Goal: Use online tool/utility: Utilize a website feature to perform a specific function

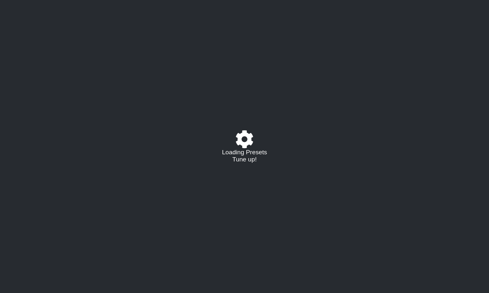
select select "/02379462414"
select select "G#"
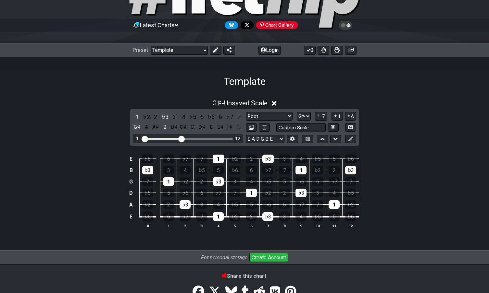
scroll to position [78, 0]
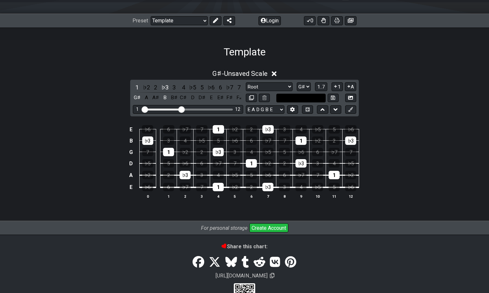
click at [296, 95] on input "text" at bounding box center [300, 98] width 49 height 9
type input "Custom Scale"
click at [408, 71] on div "G♯ - Unsaved Scale" at bounding box center [244, 72] width 489 height 12
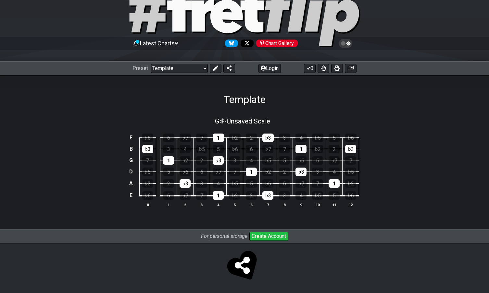
click at [241, 108] on div "G♯ - Unsaved Scale E ♭6 6 ♭7 7 1 ♭2 2 ♭3 3 4 ♭5 5 ♭6 B ♭3 3 4 ♭5 5 ♭6 6 ♭7 7 1 …" at bounding box center [244, 168] width 489 height 124
click at [112, 108] on div "G♯ - Unsaved Scale E ♭6 6 ♭7 7 1 ♭2 2 ♭3 3 4 ♭5 5 ♭6 B ♭3 3 4 ♭5 5 ♭6 6 ♭7 7 1 …" at bounding box center [244, 168] width 489 height 124
click at [173, 152] on div "3" at bounding box center [168, 149] width 11 height 8
click at [183, 150] on div "4" at bounding box center [184, 149] width 11 height 8
drag, startPoint x: 163, startPoint y: 146, endPoint x: 164, endPoint y: 151, distance: 4.3
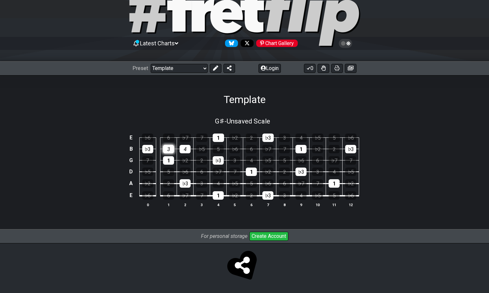
click at [163, 146] on div "3" at bounding box center [168, 149] width 11 height 8
click at [165, 158] on div "1" at bounding box center [168, 160] width 11 height 8
click at [182, 149] on div "4" at bounding box center [184, 149] width 11 height 8
click at [152, 148] on div "♭3" at bounding box center [147, 149] width 11 height 8
drag, startPoint x: 186, startPoint y: 185, endPoint x: 203, endPoint y: 179, distance: 17.2
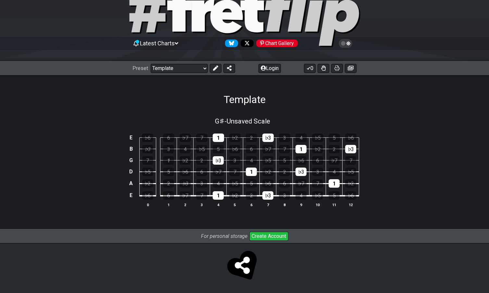
click at [187, 185] on div "♭3" at bounding box center [184, 183] width 11 height 8
click at [218, 68] on button at bounding box center [216, 68] width 12 height 9
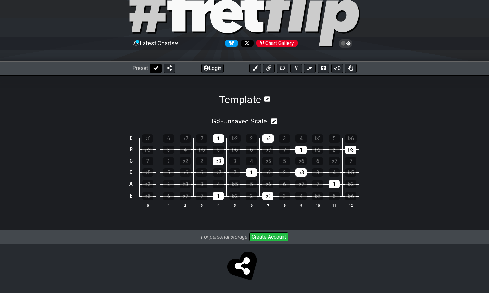
click at [155, 70] on icon at bounding box center [155, 68] width 5 height 5
select select "/02379462414"
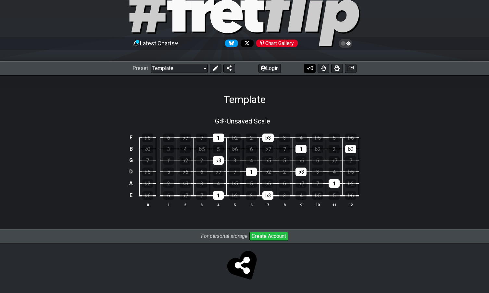
click at [308, 70] on icon at bounding box center [308, 68] width 6 height 5
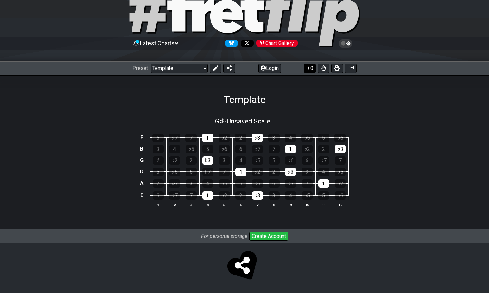
click at [308, 70] on icon at bounding box center [308, 68] width 6 height 5
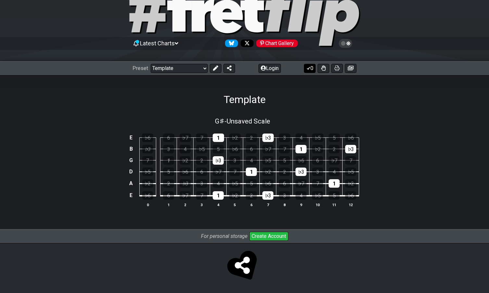
click at [308, 70] on icon at bounding box center [308, 68] width 6 height 5
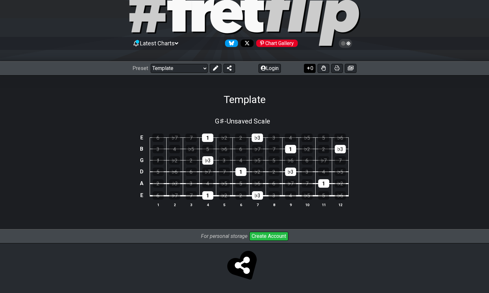
click at [308, 70] on icon at bounding box center [308, 68] width 6 height 5
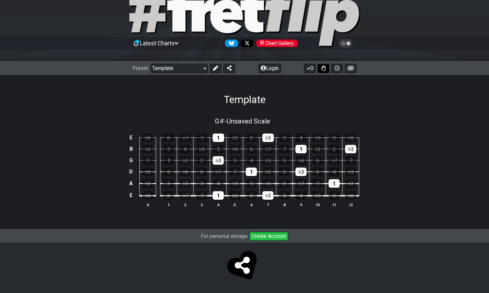
click at [324, 71] on button at bounding box center [323, 68] width 12 height 9
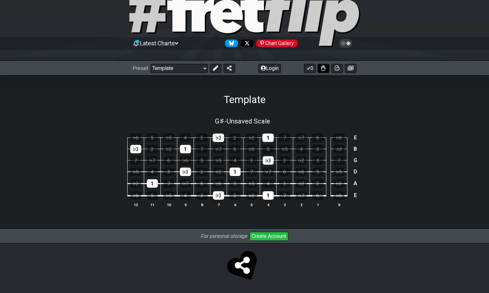
click at [324, 71] on button at bounding box center [323, 68] width 12 height 9
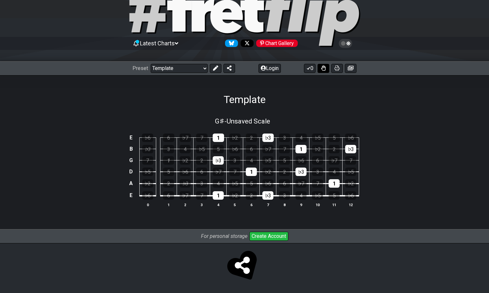
click at [324, 71] on button at bounding box center [323, 68] width 12 height 9
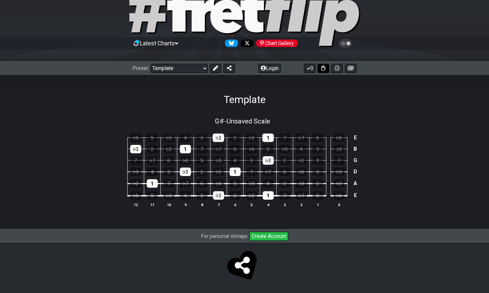
click at [324, 71] on button at bounding box center [323, 68] width 12 height 9
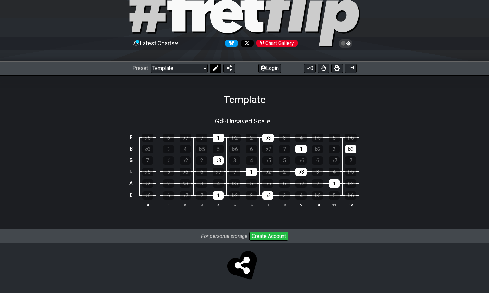
click at [218, 69] on button at bounding box center [216, 68] width 12 height 9
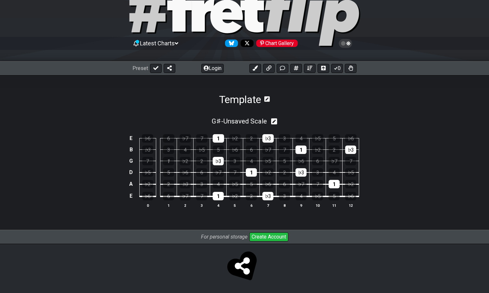
click at [269, 98] on icon at bounding box center [267, 99] width 6 height 6
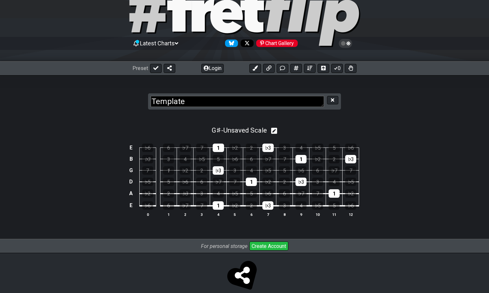
click at [337, 115] on div "G♯ - Unsaved Scale E ♭6 6 ♭7 7 1 ♭2 2 ♭3 3 4 ♭5 5 ♭6 B ♭3 3 4 ♭5 5 ♭6 6 ♭7 7 1 …" at bounding box center [244, 177] width 489 height 125
click at [274, 133] on icon at bounding box center [274, 131] width 6 height 7
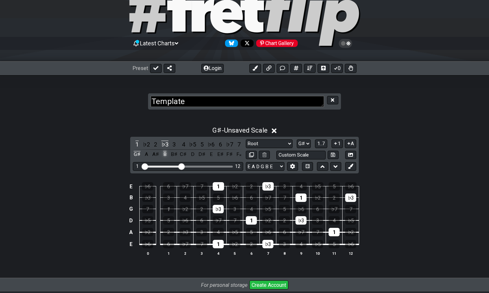
click at [164, 155] on div "B" at bounding box center [165, 154] width 8 height 9
click at [137, 154] on div "G♯" at bounding box center [137, 154] width 8 height 9
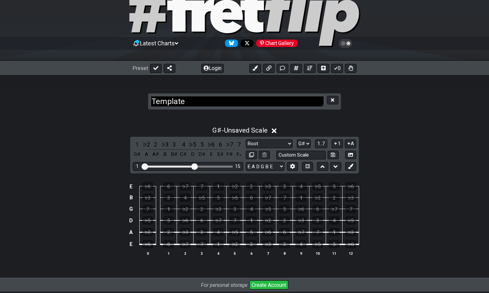
drag, startPoint x: 183, startPoint y: 168, endPoint x: 194, endPoint y: 167, distance: 11.0
click at [194, 166] on input "Visible fret range" at bounding box center [188, 166] width 92 height 0
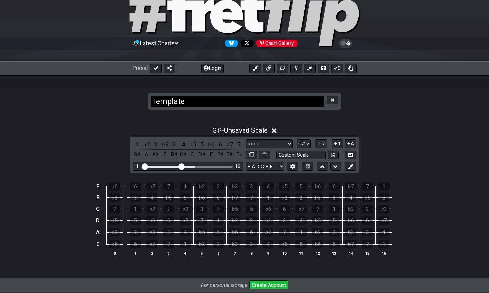
drag, startPoint x: 194, startPoint y: 167, endPoint x: 183, endPoint y: 167, distance: 11.0
click at [183, 166] on input "Visible fret range" at bounding box center [188, 166] width 92 height 0
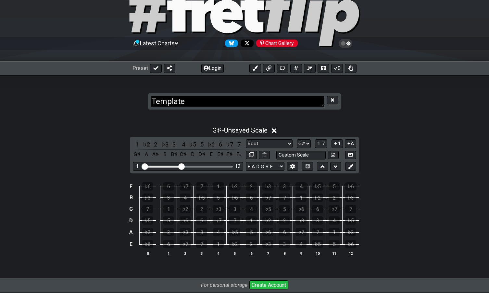
click at [97, 200] on div "E ♭6 6 ♭7 7 1 ♭2 2 ♭3 3 4 ♭5 5 ♭6 B ♭3 3 4 ♭5 5 ♭6 6 ♭7 7 1 ♭2 2 ♭3 G 7 1 ♭2 2 …" at bounding box center [244, 219] width 489 height 91
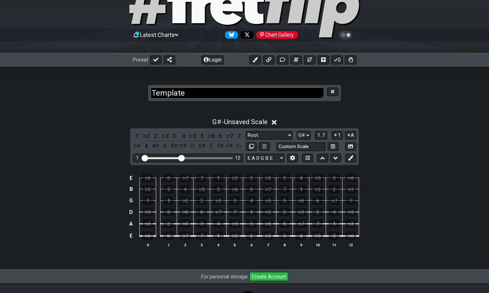
scroll to position [43, 0]
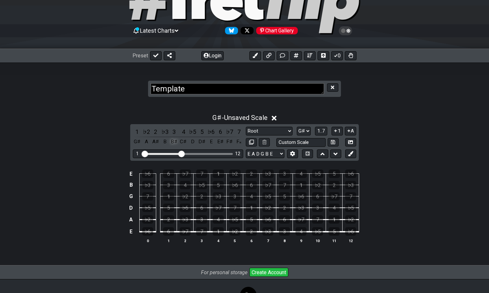
click at [176, 143] on div "B♯" at bounding box center [174, 142] width 8 height 9
click at [137, 140] on div "G♯" at bounding box center [137, 142] width 8 height 9
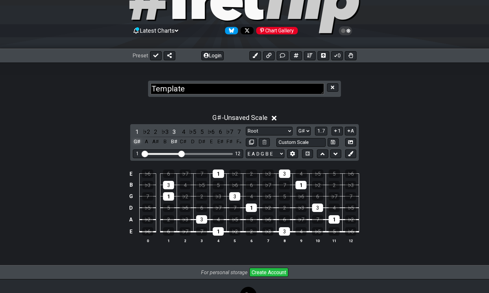
click at [137, 143] on div "G♯" at bounding box center [137, 142] width 8 height 9
click at [123, 139] on div "G♯ - Unsaved Scale 1 ♭2 2 ♭3 3 4 ♭5 5 ♭6 6 ♭7 7 G♯ A A♯ B B♯ C♯ D D♯ E E♯ F♯ F𝄪…" at bounding box center [244, 181] width 489 height 142
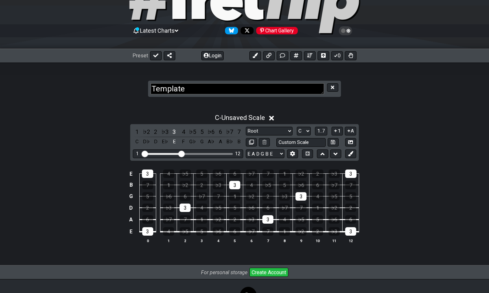
click at [93, 167] on div "E 3 4 ♭5 5 ♭6 6 ♭7 7 1 ♭2 2 ♭3 3 B 7 1 ♭2 2 ♭3 3 4 ♭5 5 ♭6 6 ♭7 7 G 5 ♭6 6 ♭7 7…" at bounding box center [244, 206] width 489 height 91
click at [172, 141] on div "E" at bounding box center [174, 142] width 8 height 9
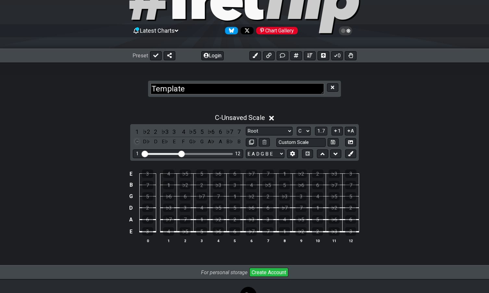
click at [137, 142] on div "C" at bounding box center [137, 142] width 8 height 9
click at [285, 234] on div "1" at bounding box center [284, 232] width 11 height 8
click at [172, 142] on div "E" at bounding box center [174, 142] width 8 height 9
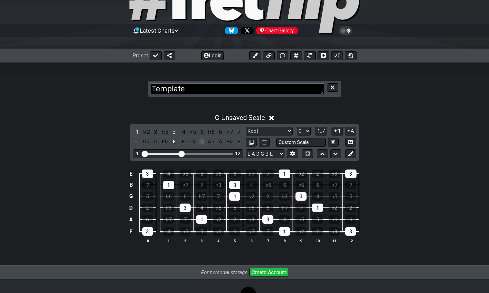
click at [200, 142] on div "G" at bounding box center [202, 142] width 8 height 9
click at [235, 135] on div "7" at bounding box center [239, 132] width 8 height 9
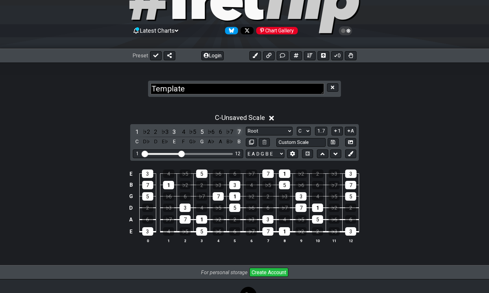
click at [235, 135] on div "7" at bounding box center [239, 132] width 8 height 9
click at [229, 135] on div "♭7" at bounding box center [229, 132] width 8 height 9
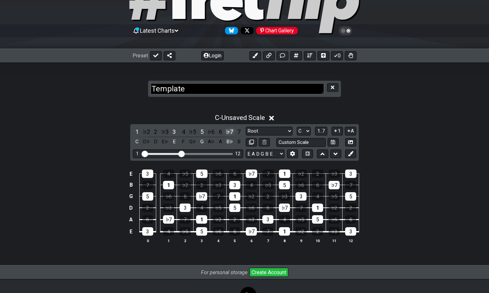
click at [229, 135] on div "♭7" at bounding box center [229, 132] width 8 height 9
click at [219, 134] on div "6" at bounding box center [220, 132] width 8 height 9
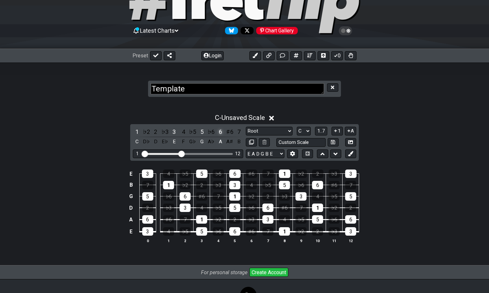
click at [219, 134] on div "6" at bounding box center [220, 132] width 8 height 9
click at [389, 100] on section "Template" at bounding box center [244, 83] width 489 height 40
click at [173, 141] on div "E" at bounding box center [174, 142] width 8 height 9
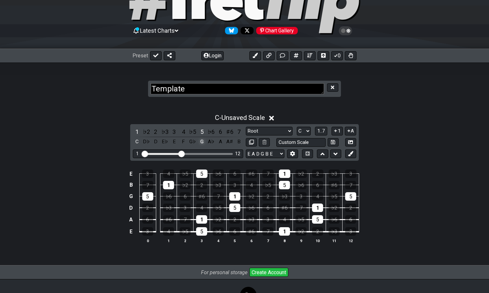
click at [200, 143] on div "G" at bounding box center [202, 142] width 8 height 9
click at [167, 143] on div "E♭" at bounding box center [165, 142] width 8 height 9
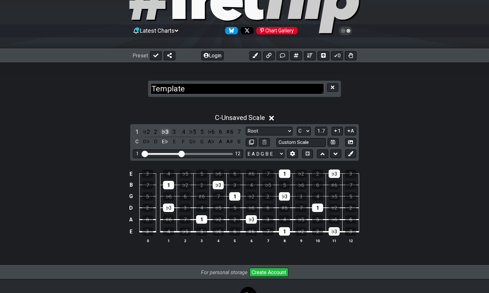
click at [162, 132] on div "♭3" at bounding box center [165, 132] width 8 height 9
click at [172, 131] on div "3" at bounding box center [174, 132] width 8 height 9
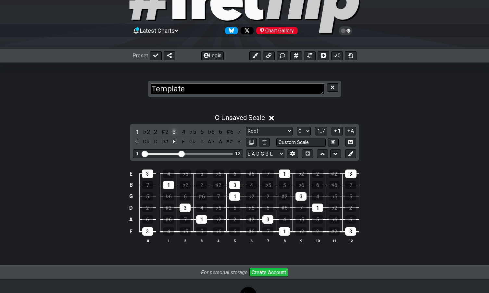
click at [174, 130] on div "3" at bounding box center [174, 132] width 8 height 9
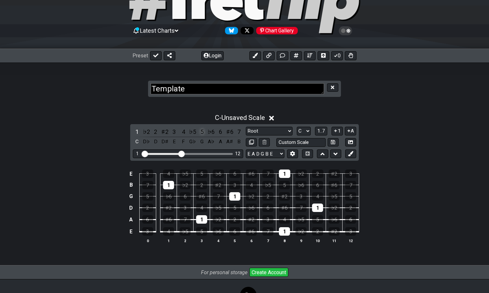
click at [199, 130] on div "5" at bounding box center [202, 132] width 8 height 9
click at [201, 131] on div "5" at bounding box center [202, 132] width 8 height 9
click at [225, 140] on div "A♯" at bounding box center [229, 142] width 8 height 9
click at [222, 133] on div "6" at bounding box center [220, 132] width 8 height 9
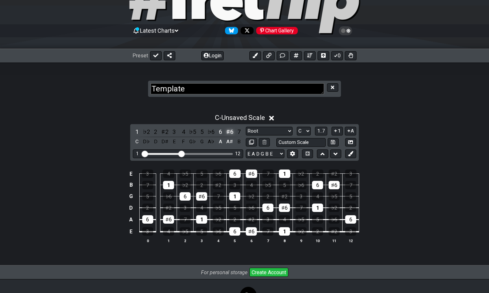
click at [229, 132] on div "♯6" at bounding box center [229, 132] width 8 height 9
click at [211, 131] on div "♭6" at bounding box center [211, 132] width 8 height 9
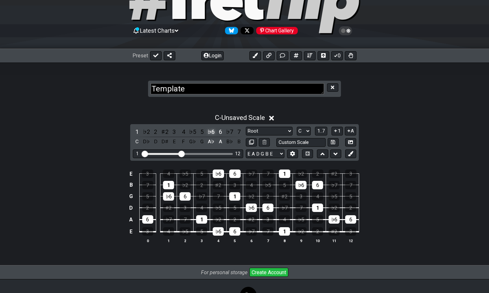
click at [211, 131] on div "♭6" at bounding box center [211, 132] width 8 height 9
click at [218, 130] on div "6" at bounding box center [220, 132] width 8 height 9
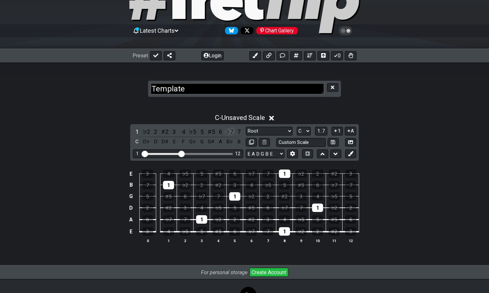
click at [226, 130] on div "♭7" at bounding box center [229, 132] width 8 height 9
click at [235, 131] on div "7" at bounding box center [239, 132] width 8 height 9
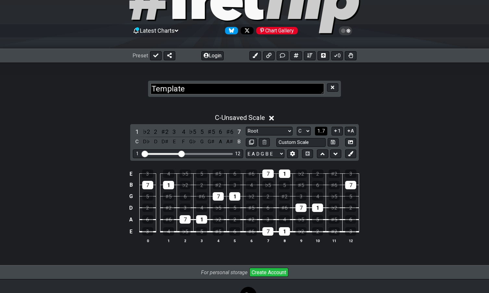
click at [316, 130] on button "1..7" at bounding box center [321, 131] width 12 height 9
click at [318, 130] on button "..." at bounding box center [321, 131] width 11 height 9
click at [323, 128] on span "C.." at bounding box center [321, 131] width 5 height 6
click at [323, 128] on span "1..7" at bounding box center [321, 131] width 8 height 6
click at [323, 128] on span "..." at bounding box center [321, 131] width 3 height 6
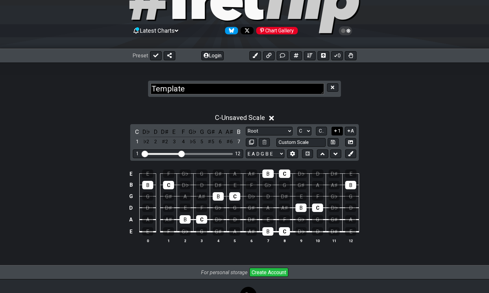
click at [338, 129] on button "1" at bounding box center [336, 131] width 11 height 9
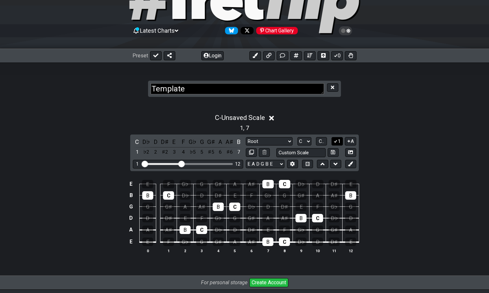
click at [338, 142] on button "1" at bounding box center [336, 141] width 11 height 9
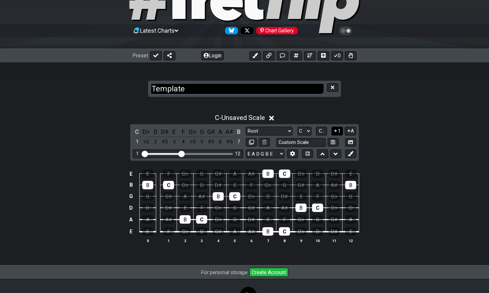
click at [338, 130] on button "1" at bounding box center [336, 131] width 11 height 9
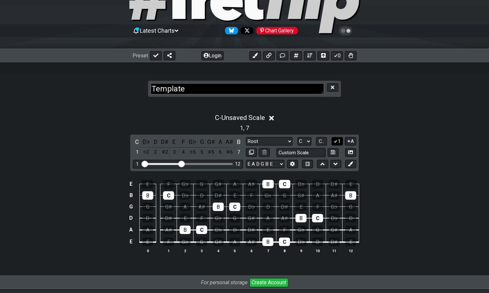
click at [339, 140] on button "1" at bounding box center [336, 141] width 11 height 9
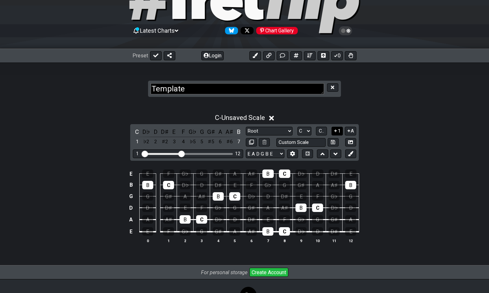
click at [339, 133] on button "1" at bounding box center [336, 131] width 11 height 9
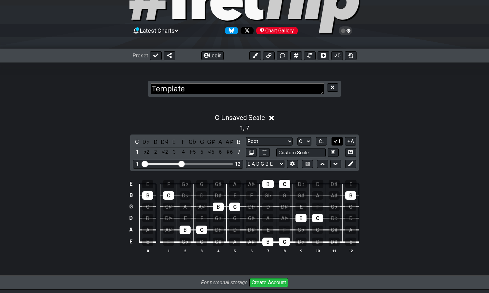
click at [339, 139] on button "1" at bounding box center [336, 141] width 11 height 9
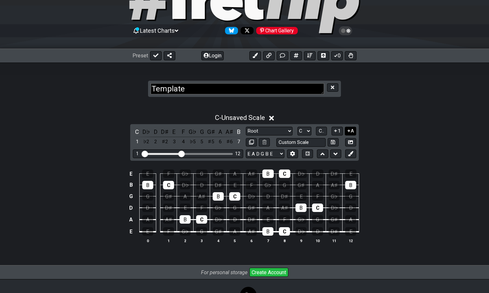
click at [349, 132] on icon at bounding box center [349, 131] width 6 height 5
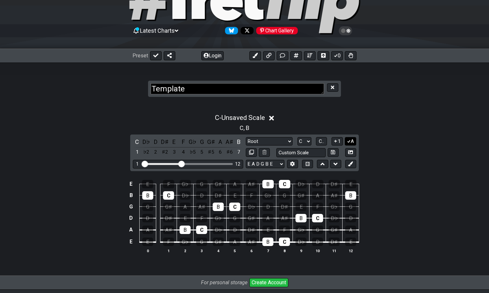
click at [351, 140] on button "A" at bounding box center [350, 141] width 11 height 9
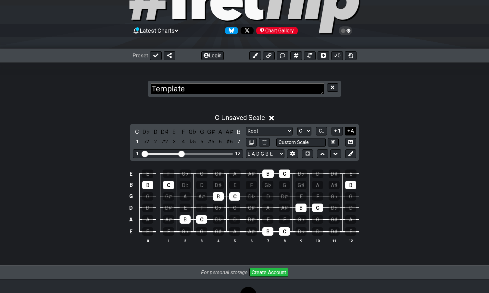
click at [351, 134] on button "A" at bounding box center [350, 131] width 11 height 9
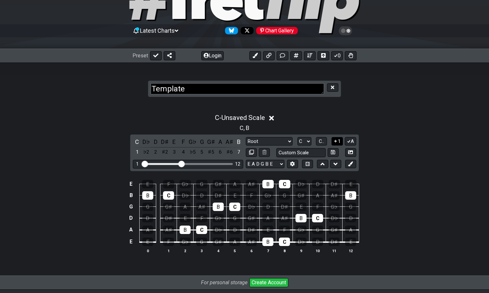
click at [338, 140] on button "1" at bounding box center [336, 141] width 11 height 9
click at [230, 143] on div "A♯" at bounding box center [229, 142] width 8 height 9
click at [238, 143] on div "B" at bounding box center [239, 142] width 8 height 9
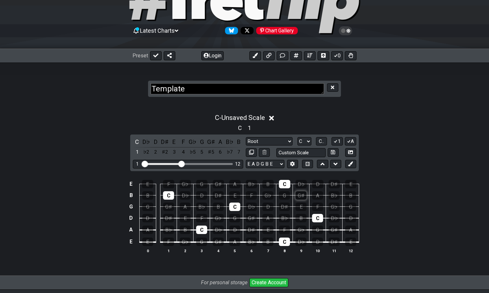
click at [301, 196] on div "G♯" at bounding box center [300, 196] width 11 height 8
click at [212, 153] on div "♯5" at bounding box center [211, 152] width 8 height 9
click at [327, 163] on button at bounding box center [322, 164] width 11 height 9
click at [331, 164] on button at bounding box center [335, 164] width 11 height 9
click at [349, 164] on icon at bounding box center [350, 164] width 5 height 5
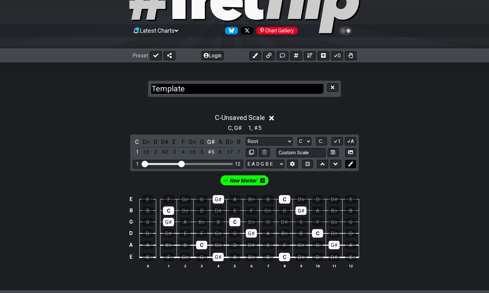
click at [349, 168] on button at bounding box center [350, 164] width 11 height 9
click at [318, 183] on div "New Marker New Marker" at bounding box center [244, 179] width 489 height 16
click at [291, 181] on icon at bounding box center [289, 181] width 5 height 5
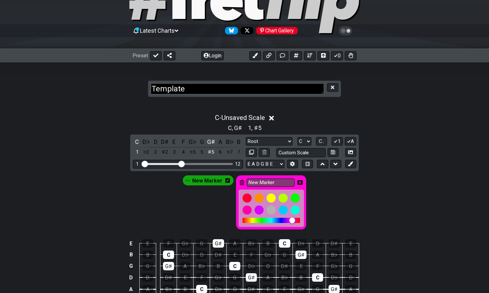
click at [317, 191] on div "New Marker New Marker" at bounding box center [244, 201] width 489 height 60
click at [241, 183] on icon at bounding box center [242, 182] width 5 height 5
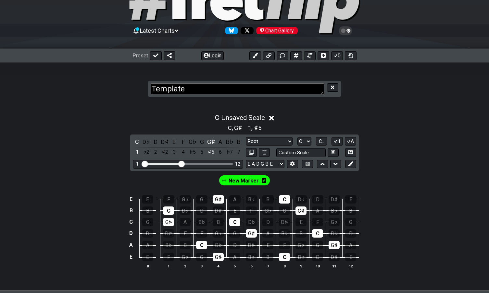
click at [262, 181] on icon at bounding box center [264, 180] width 5 height 5
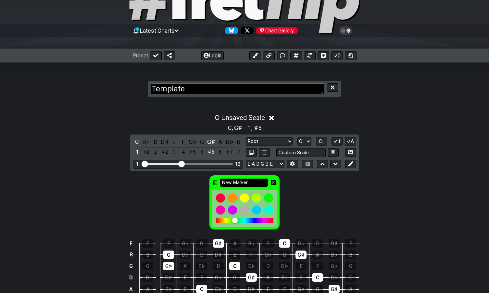
click at [221, 183] on input "New Marker" at bounding box center [244, 183] width 48 height 8
click at [217, 183] on icon at bounding box center [215, 182] width 5 height 5
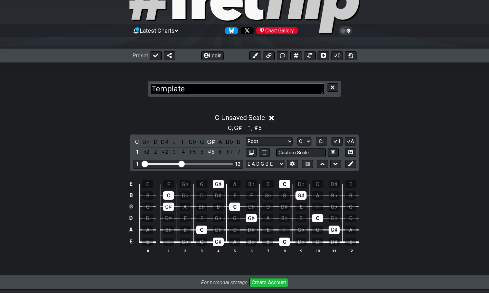
click at [379, 181] on div "E E F G♭ G G♯ A B♭ B C D♭ D D♯ E B B C D♭ D D♯ E F G♭ G G♯ A B♭ B G G G♯ A B♭ B…" at bounding box center [244, 217] width 489 height 91
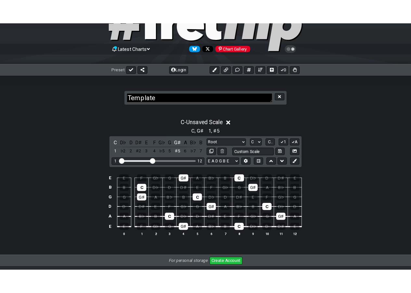
scroll to position [61, 0]
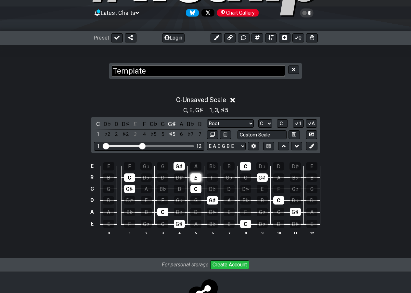
click at [196, 179] on div "E" at bounding box center [195, 178] width 11 height 8
click at [197, 181] on div "E" at bounding box center [195, 178] width 11 height 8
click at [169, 125] on div "G♯" at bounding box center [172, 124] width 8 height 9
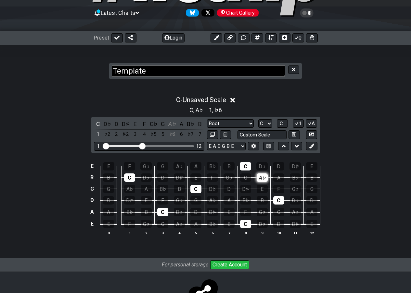
click at [266, 177] on div "A♭" at bounding box center [261, 178] width 11 height 8
click at [262, 179] on div "A♭" at bounding box center [261, 178] width 11 height 8
click at [180, 168] on div "A♭" at bounding box center [178, 166] width 11 height 8
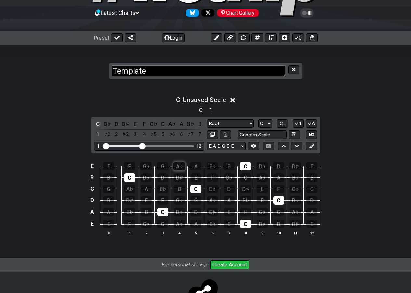
click at [180, 168] on div "A♭" at bounding box center [178, 166] width 11 height 8
click at [246, 205] on td "F" at bounding box center [245, 207] width 17 height 12
click at [246, 204] on div "B♭" at bounding box center [245, 200] width 11 height 8
click at [249, 198] on div "B♭" at bounding box center [245, 200] width 11 height 8
click at [166, 190] on div "B♭" at bounding box center [162, 189] width 11 height 8
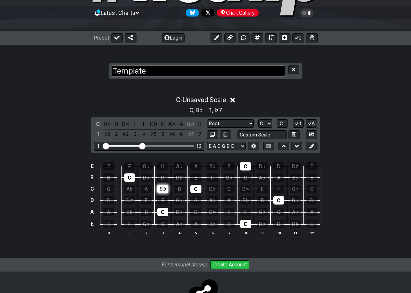
click at [166, 190] on div "B♭" at bounding box center [162, 189] width 11 height 8
click at [163, 190] on div "B♭" at bounding box center [162, 189] width 11 height 8
click at [151, 189] on div "A" at bounding box center [146, 189] width 11 height 8
click at [157, 188] on td "B♭" at bounding box center [162, 183] width 17 height 11
click at [159, 189] on div "B♭" at bounding box center [162, 189] width 11 height 8
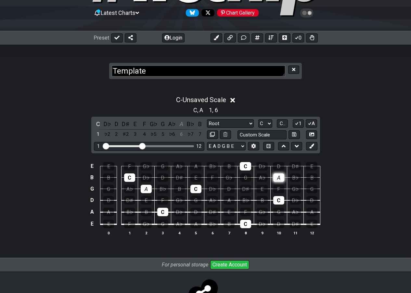
click at [279, 176] on div "A" at bounding box center [278, 178] width 11 height 8
click at [165, 191] on div "B♭" at bounding box center [162, 189] width 11 height 8
click at [244, 203] on div "B♭" at bounding box center [245, 200] width 11 height 8
click at [192, 167] on div "A" at bounding box center [195, 166] width 11 height 8
click at [198, 212] on div "D" at bounding box center [195, 212] width 11 height 8
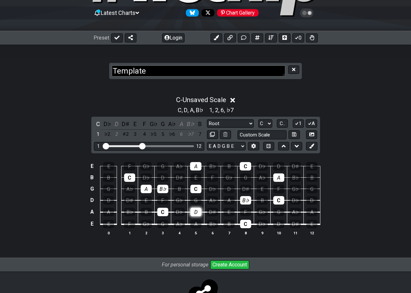
click at [198, 213] on div "D" at bounding box center [195, 212] width 11 height 8
click at [195, 166] on div "A" at bounding box center [195, 166] width 11 height 8
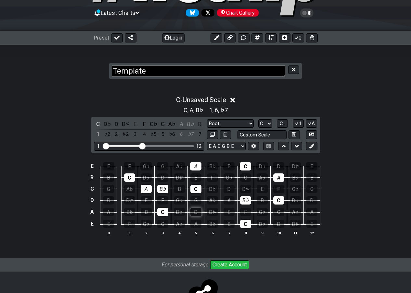
click at [195, 215] on div "D" at bounding box center [195, 212] width 11 height 8
click at [198, 213] on div "D" at bounding box center [195, 212] width 11 height 8
click at [189, 127] on div "B♭" at bounding box center [190, 124] width 8 height 9
click at [192, 125] on div "B♭" at bounding box center [190, 124] width 8 height 9
click at [178, 126] on div "A" at bounding box center [181, 124] width 8 height 9
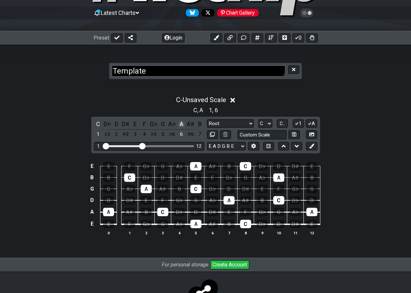
click at [179, 126] on div "A" at bounding box center [181, 124] width 8 height 9
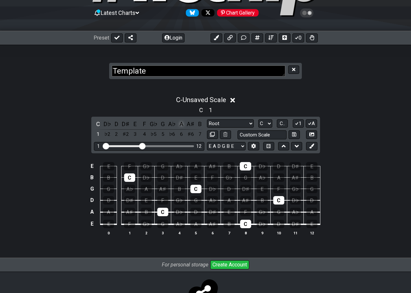
click at [179, 126] on div "A" at bounding box center [181, 124] width 8 height 9
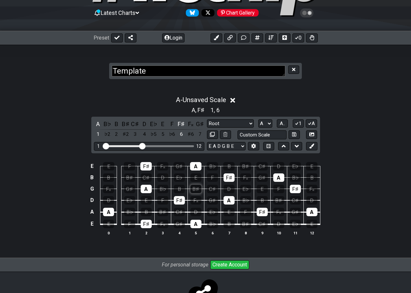
click at [192, 189] on div "B♯" at bounding box center [195, 189] width 11 height 8
click at [125, 124] on div "B♯" at bounding box center [125, 124] width 8 height 9
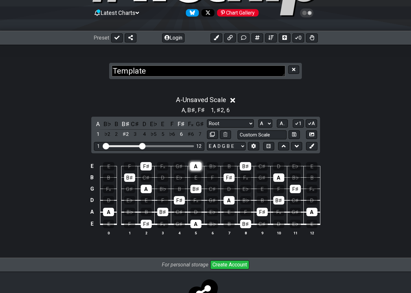
click at [193, 166] on div "A" at bounding box center [195, 166] width 11 height 8
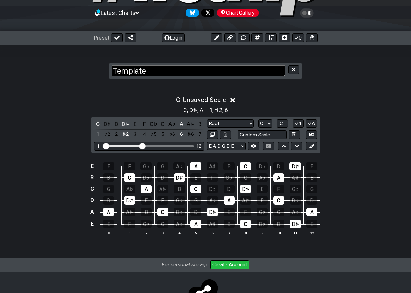
drag, startPoint x: 56, startPoint y: 143, endPoint x: 57, endPoint y: 139, distance: 4.8
click at [56, 143] on div "C - Unsaved Scale C , D♯ , A 1 , ♯2 , 6 C D♭ D D♯ E F G♭ G A♭ A A♯ B 1 ♭2 2 ♯2 …" at bounding box center [205, 168] width 411 height 153
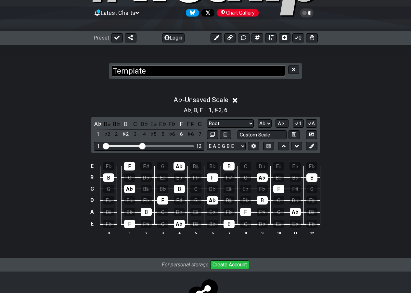
drag, startPoint x: 198, startPoint y: 169, endPoint x: 202, endPoint y: 178, distance: 10.2
click at [198, 169] on div "B𝄫" at bounding box center [195, 166] width 11 height 8
drag, startPoint x: 141, startPoint y: 133, endPoint x: 151, endPoint y: 134, distance: 9.4
click at [141, 133] on div "4" at bounding box center [144, 134] width 8 height 9
click at [162, 134] on div "5" at bounding box center [162, 134] width 8 height 9
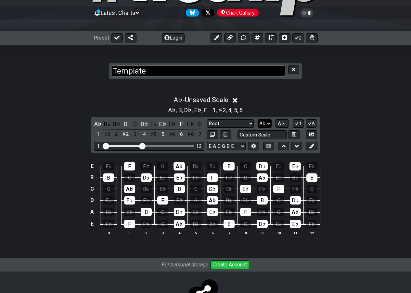
select select "C"
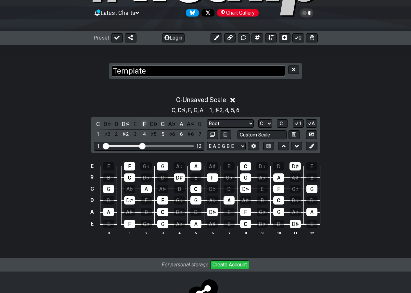
drag, startPoint x: 128, startPoint y: 123, endPoint x: 140, endPoint y: 125, distance: 12.4
click at [128, 123] on div "D♯" at bounding box center [125, 124] width 8 height 9
click at [144, 124] on div "F" at bounding box center [144, 124] width 8 height 9
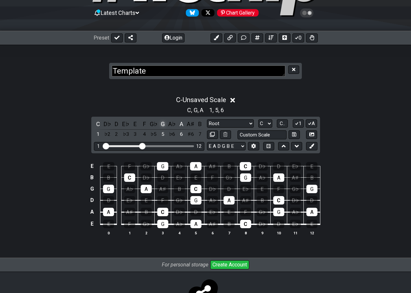
click at [164, 123] on div "G" at bounding box center [162, 124] width 8 height 9
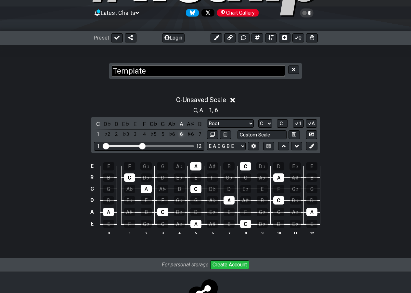
drag, startPoint x: 180, startPoint y: 123, endPoint x: 180, endPoint y: 132, distance: 9.4
click at [180, 123] on div "A" at bounding box center [181, 124] width 8 height 9
click at [195, 167] on div "A" at bounding box center [195, 166] width 11 height 8
click at [180, 124] on div "A" at bounding box center [181, 124] width 8 height 9
click at [192, 168] on div "A" at bounding box center [195, 166] width 11 height 8
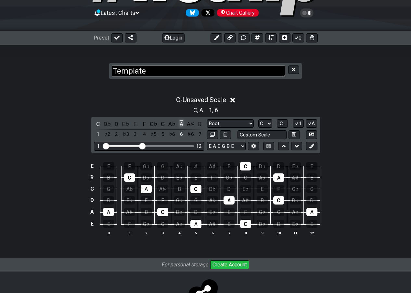
click at [179, 125] on div "A" at bounding box center [181, 124] width 8 height 9
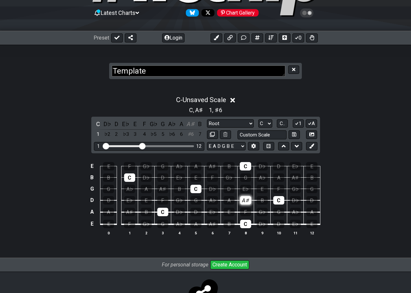
click at [242, 199] on div "A♯" at bounding box center [245, 200] width 11 height 8
click at [166, 192] on div "A♯" at bounding box center [162, 189] width 11 height 8
click at [187, 135] on div "♯6" at bounding box center [190, 134] width 8 height 9
click at [188, 136] on div "♯6" at bounding box center [190, 134] width 8 height 9
click at [188, 137] on div "♭7" at bounding box center [190, 134] width 8 height 9
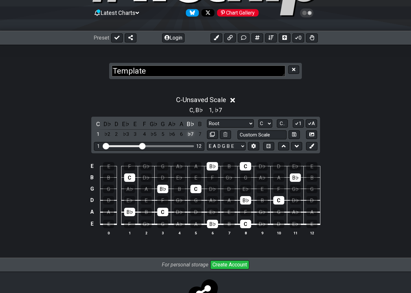
click at [189, 135] on div "♭7" at bounding box center [190, 134] width 8 height 9
click at [247, 201] on div "A♯" at bounding box center [245, 200] width 11 height 8
click at [176, 178] on div "E♭" at bounding box center [179, 178] width 11 height 8
click at [162, 168] on div "G" at bounding box center [162, 166] width 11 height 8
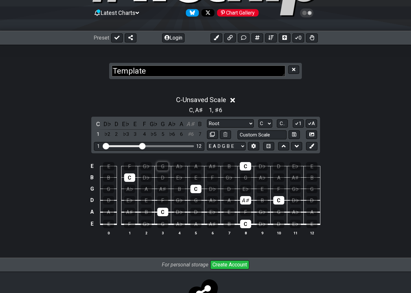
click at [162, 168] on div "G" at bounding box center [162, 166] width 11 height 8
click at [165, 167] on div "G" at bounding box center [162, 166] width 11 height 8
click at [176, 176] on div "E♭" at bounding box center [179, 178] width 11 height 8
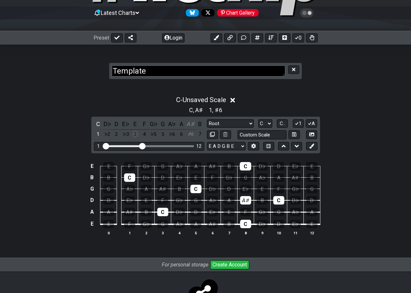
click at [135, 133] on div "3" at bounding box center [135, 134] width 8 height 9
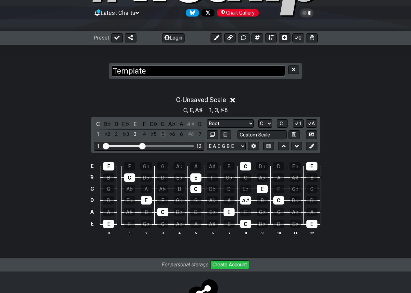
click at [164, 134] on div "5" at bounding box center [162, 134] width 8 height 9
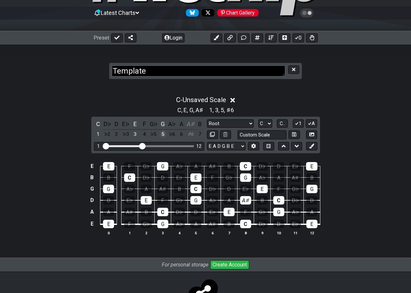
click at [160, 134] on div "5" at bounding box center [162, 134] width 8 height 9
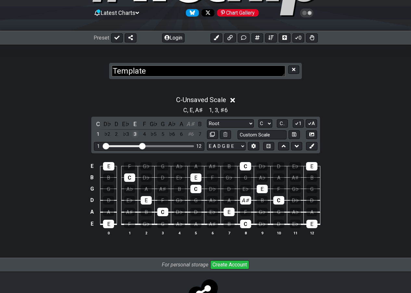
click at [136, 133] on div "3" at bounding box center [135, 134] width 8 height 9
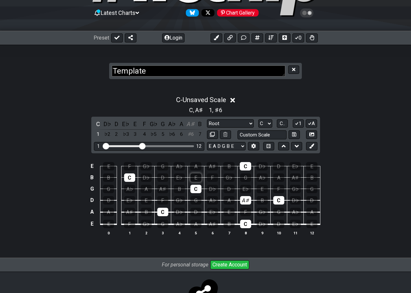
click at [199, 179] on div "E" at bounding box center [195, 178] width 11 height 8
click at [165, 167] on div "G" at bounding box center [162, 166] width 11 height 8
click at [196, 178] on div "E" at bounding box center [195, 178] width 11 height 8
click at [196, 179] on div "E" at bounding box center [195, 178] width 11 height 8
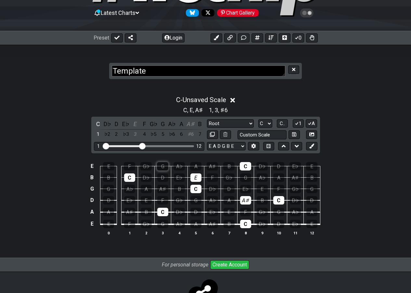
click at [164, 167] on div "G" at bounding box center [162, 166] width 11 height 8
click at [196, 179] on div "E" at bounding box center [195, 178] width 11 height 8
click at [168, 169] on td "D" at bounding box center [162, 171] width 17 height 11
click at [166, 167] on div "G" at bounding box center [162, 166] width 11 height 8
click at [180, 177] on div "E♭" at bounding box center [179, 178] width 11 height 8
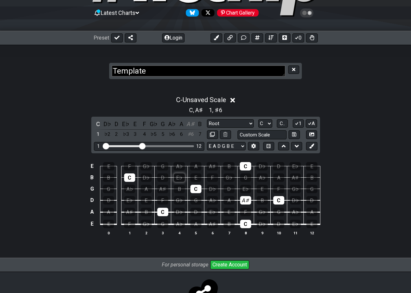
click at [180, 177] on div "E♭" at bounding box center [179, 178] width 11 height 8
click at [192, 180] on div "E" at bounding box center [195, 178] width 11 height 8
click at [167, 169] on div "G" at bounding box center [162, 166] width 11 height 8
click at [196, 178] on div "E" at bounding box center [195, 178] width 11 height 8
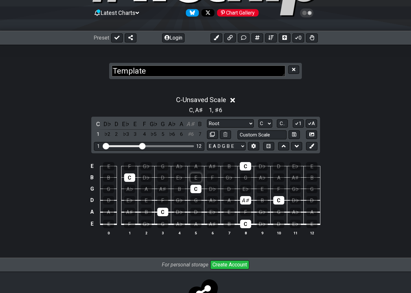
click at [191, 178] on div "E" at bounding box center [195, 178] width 11 height 8
click at [163, 167] on div "G" at bounding box center [162, 166] width 11 height 8
click at [181, 180] on div "E♭" at bounding box center [179, 178] width 11 height 8
click at [192, 180] on div "E" at bounding box center [195, 178] width 11 height 8
click at [124, 125] on div "E♭" at bounding box center [125, 124] width 8 height 9
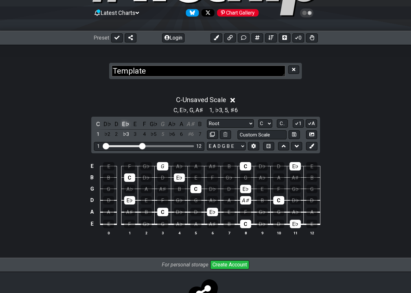
click at [126, 125] on div "E♭" at bounding box center [125, 124] width 8 height 9
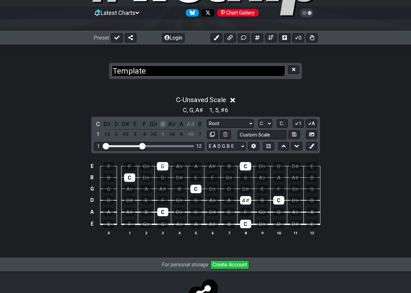
click at [163, 125] on div "G" at bounding box center [162, 124] width 8 height 9
click at [191, 123] on div "A♯" at bounding box center [190, 124] width 8 height 9
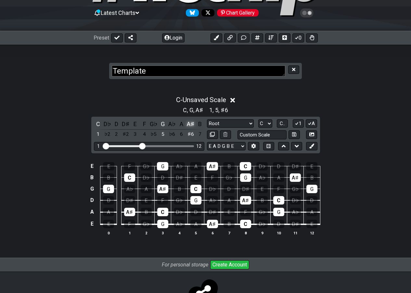
click at [191, 124] on div "A♯" at bounding box center [190, 124] width 8 height 9
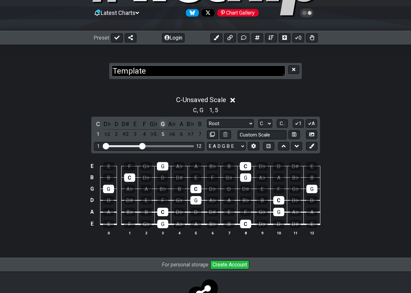
click at [162, 123] on div "G" at bounding box center [162, 124] width 8 height 9
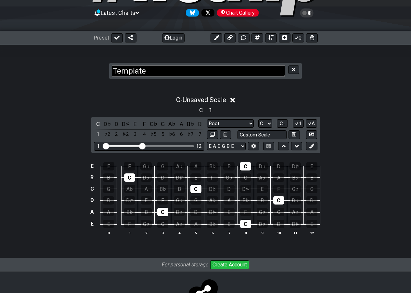
click at [235, 98] on icon at bounding box center [232, 100] width 5 height 7
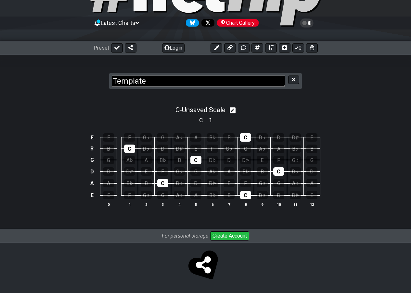
click at [236, 111] on icon at bounding box center [232, 110] width 6 height 6
select select "C"
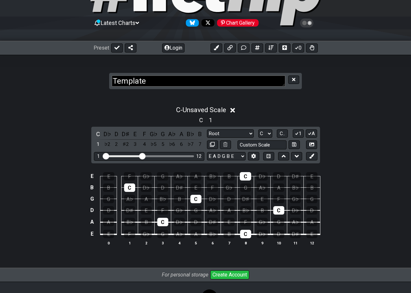
click at [270, 106] on div "C - Unsaved Scale" at bounding box center [205, 108] width 411 height 12
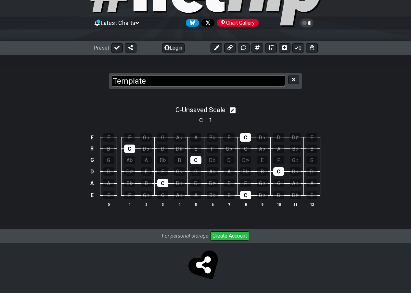
click at [239, 110] on div "C - Unsaved Scale" at bounding box center [205, 108] width 411 height 12
select select "C"
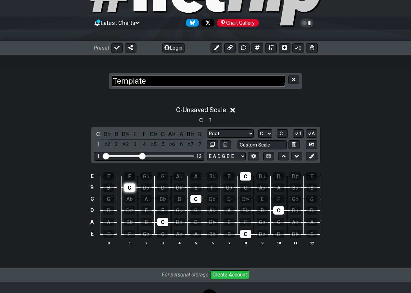
click at [125, 185] on div "C" at bounding box center [129, 188] width 11 height 8
click at [126, 187] on div "C" at bounding box center [129, 188] width 11 height 8
click at [115, 145] on div "2" at bounding box center [116, 144] width 8 height 9
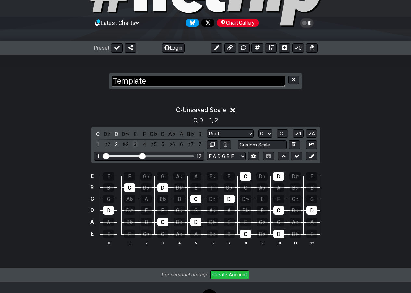
click at [135, 143] on div "3" at bounding box center [135, 144] width 8 height 9
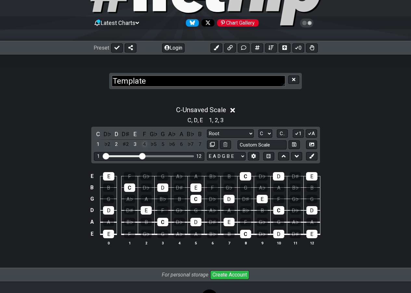
click at [143, 144] on div "4" at bounding box center [144, 144] width 8 height 9
click at [161, 143] on div "5" at bounding box center [162, 144] width 8 height 9
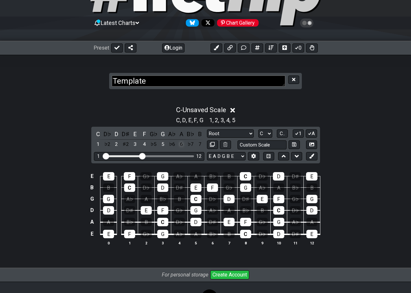
click at [179, 142] on div "6" at bounding box center [181, 144] width 8 height 9
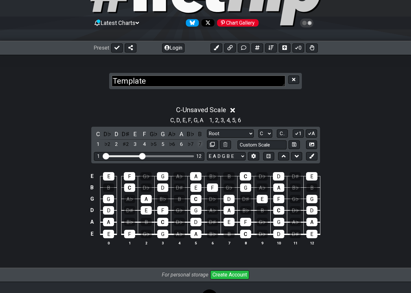
click at [197, 142] on div "7" at bounding box center [199, 144] width 8 height 9
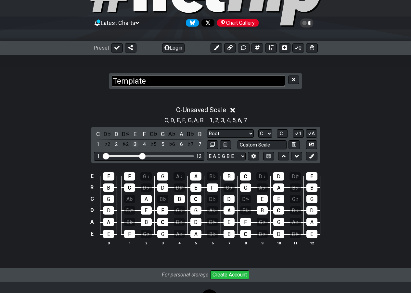
click at [134, 144] on div "3" at bounding box center [135, 144] width 8 height 9
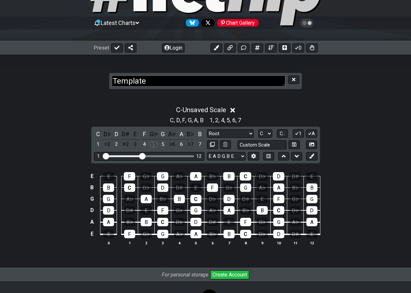
click at [151, 143] on div "♭5" at bounding box center [153, 144] width 8 height 9
click at [146, 143] on div "4" at bounding box center [144, 144] width 8 height 9
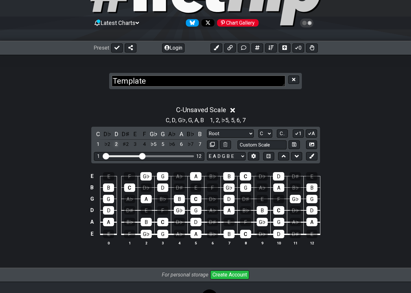
click at [115, 144] on div "2" at bounding box center [116, 144] width 8 height 9
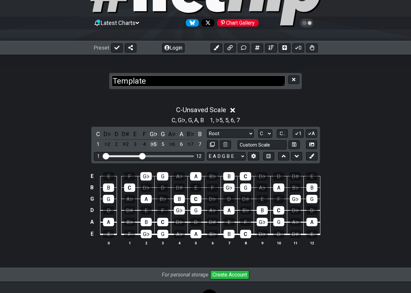
click at [155, 145] on div "♭5" at bounding box center [153, 144] width 8 height 9
click at [158, 145] on div "5" at bounding box center [162, 144] width 8 height 9
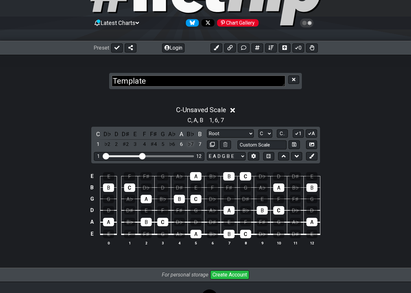
click at [186, 144] on div "♭7" at bounding box center [190, 144] width 8 height 9
click at [182, 145] on div "6" at bounding box center [181, 144] width 8 height 9
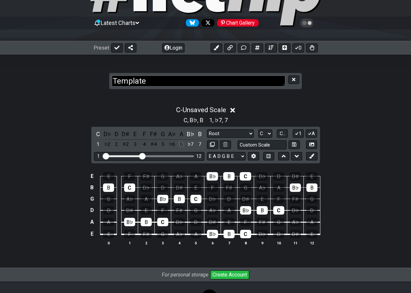
click at [182, 145] on div "6" at bounding box center [181, 144] width 8 height 9
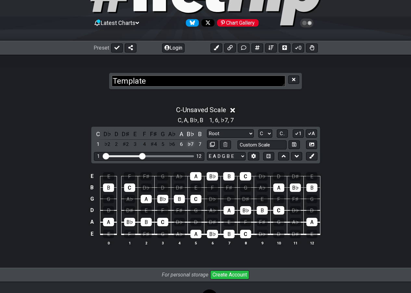
click at [188, 145] on div "♭7" at bounding box center [190, 144] width 8 height 9
click at [197, 145] on div "7" at bounding box center [199, 144] width 8 height 9
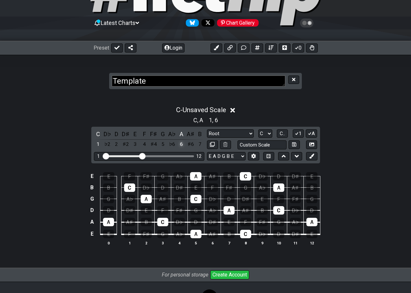
click at [180, 145] on div "6" at bounding box center [181, 144] width 8 height 9
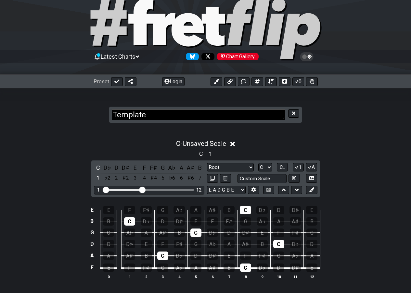
scroll to position [0, 0]
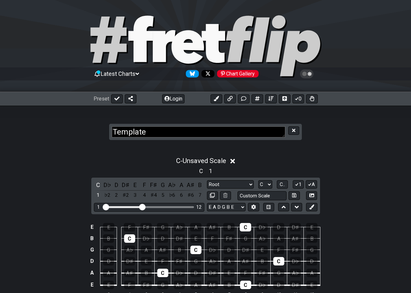
click at [139, 75] on icon at bounding box center [137, 74] width 4 height 6
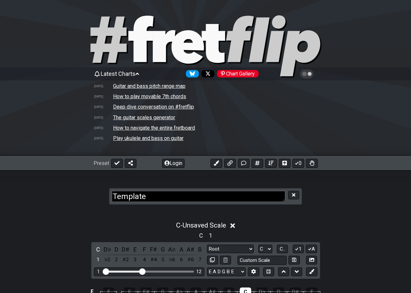
click at [144, 128] on td "How to navigate the entire fretboard" at bounding box center [154, 128] width 82 height 7
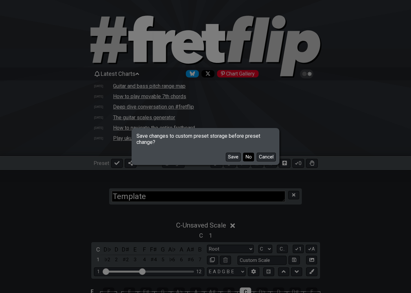
click at [245, 155] on button "No" at bounding box center [248, 157] width 11 height 9
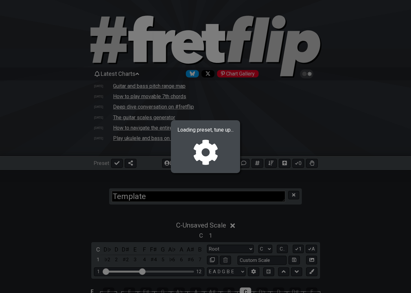
type textarea "Note patterns to navigate the fretboard"
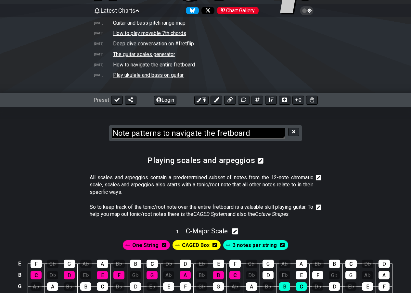
scroll to position [155, 0]
